Goal: Manage account settings

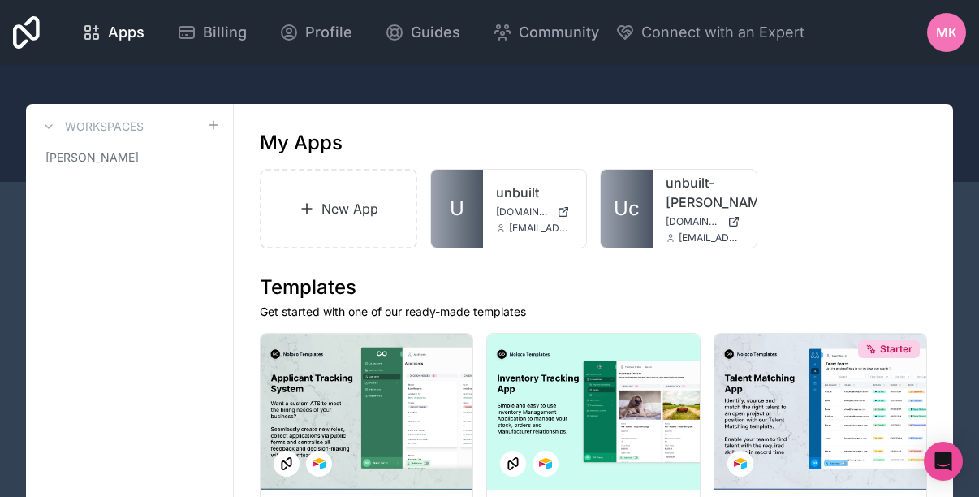
click at [27, 30] on icon at bounding box center [26, 32] width 27 height 32
click at [946, 30] on span "MK" at bounding box center [946, 32] width 21 height 19
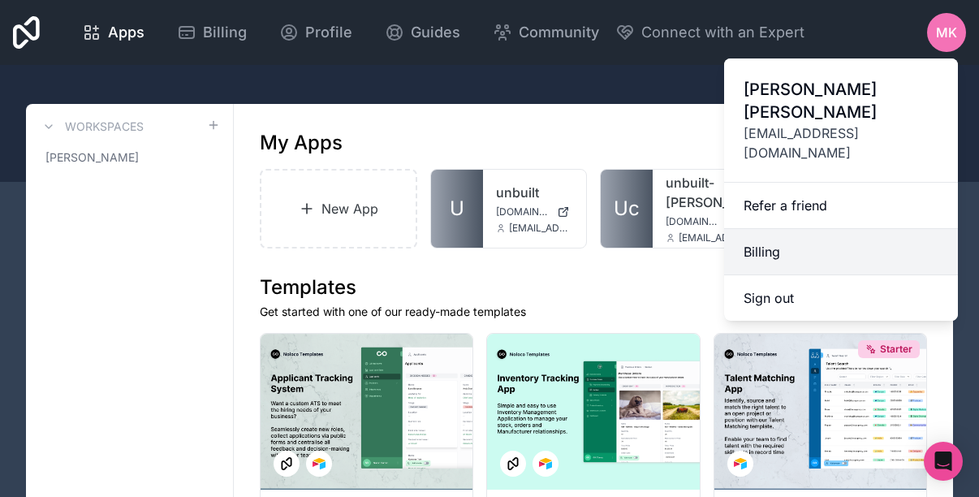
click at [763, 229] on link "Billing" at bounding box center [841, 252] width 234 height 46
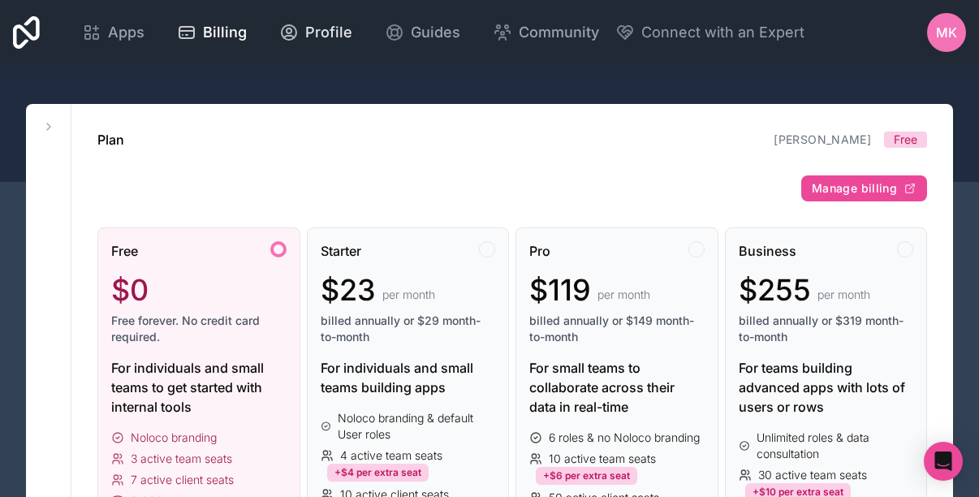
click at [311, 31] on span "Profile" at bounding box center [328, 32] width 47 height 23
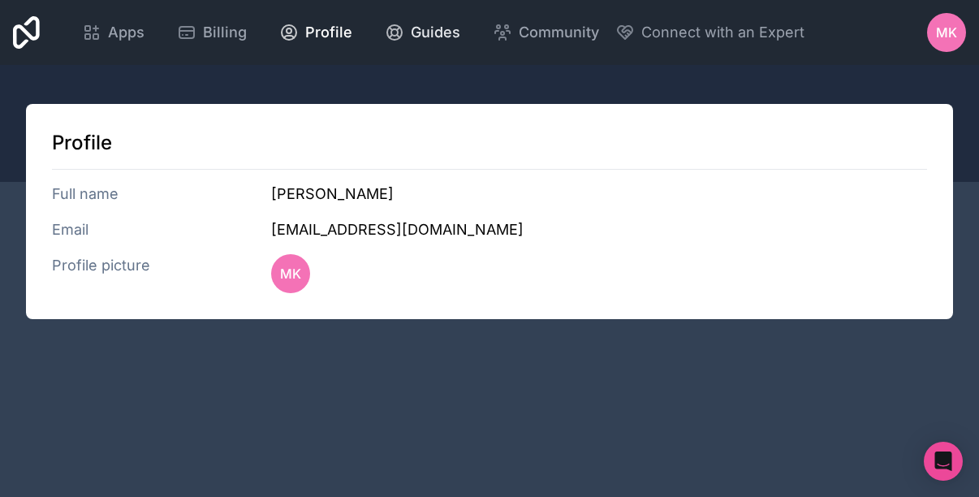
click at [411, 42] on span "Guides" at bounding box center [436, 32] width 50 height 23
